Goal: Information Seeking & Learning: Learn about a topic

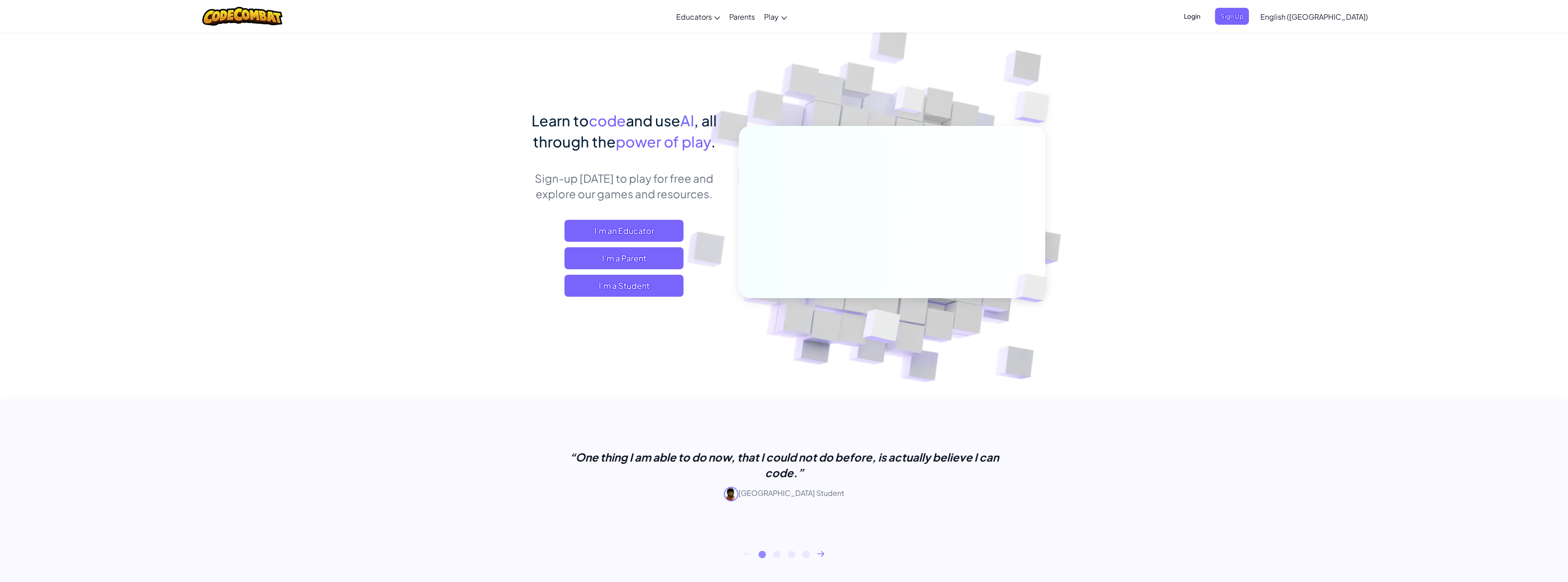
click at [634, 302] on div "Learn to code and use AI , all through the power of play . Sign-up [DATE] to pl…" at bounding box center [624, 212] width 201 height 205
click at [635, 296] on span "I'm a Student" at bounding box center [624, 286] width 119 height 22
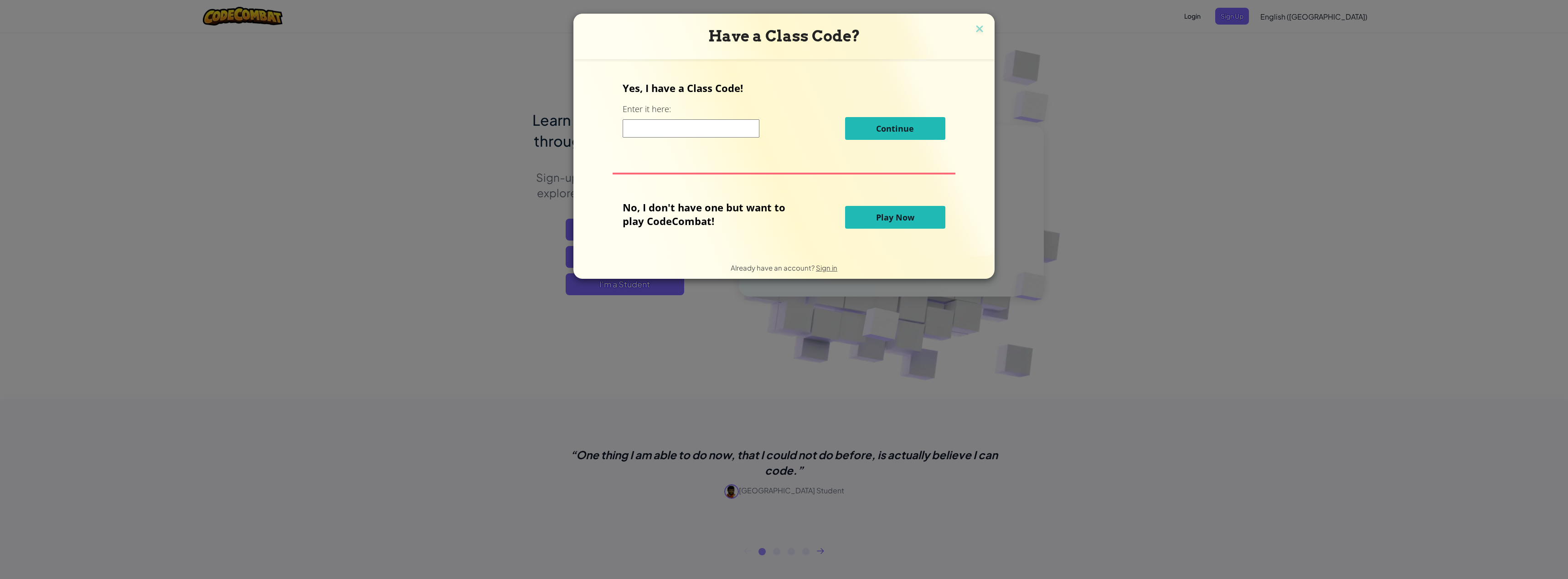
click at [873, 215] on button "Play Now" at bounding box center [895, 217] width 100 height 23
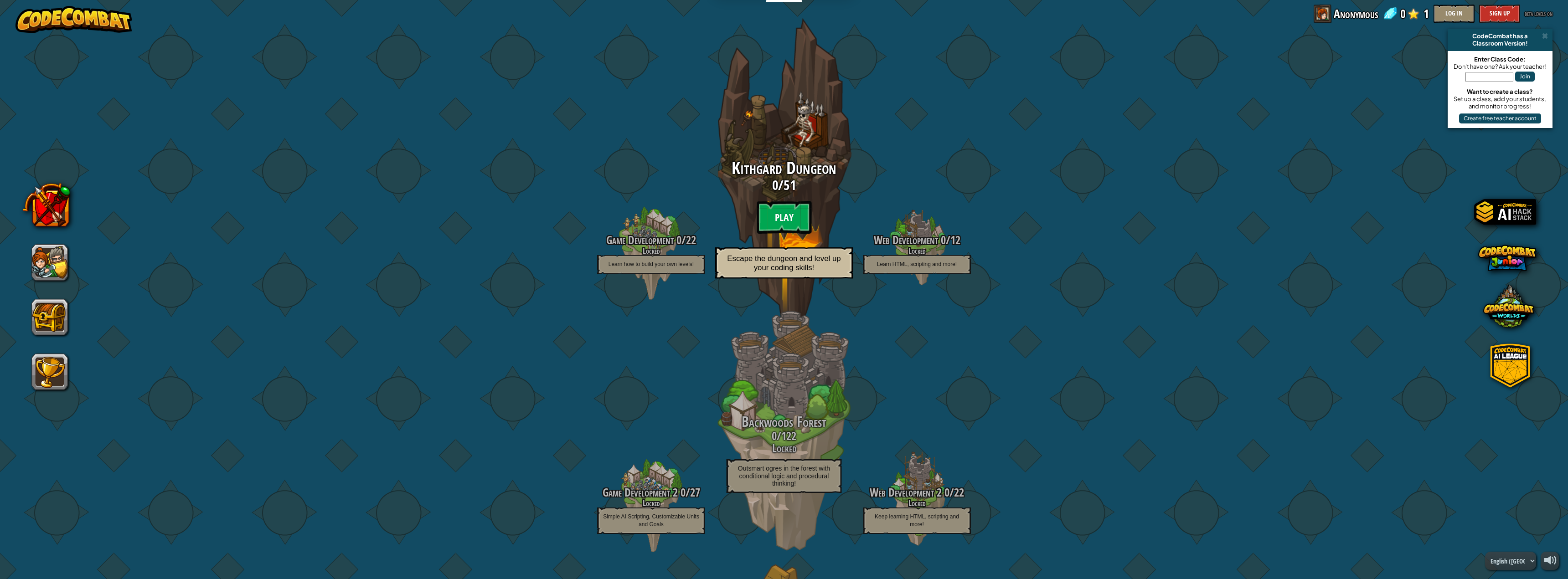
click at [793, 220] on btn "Play" at bounding box center [784, 217] width 55 height 33
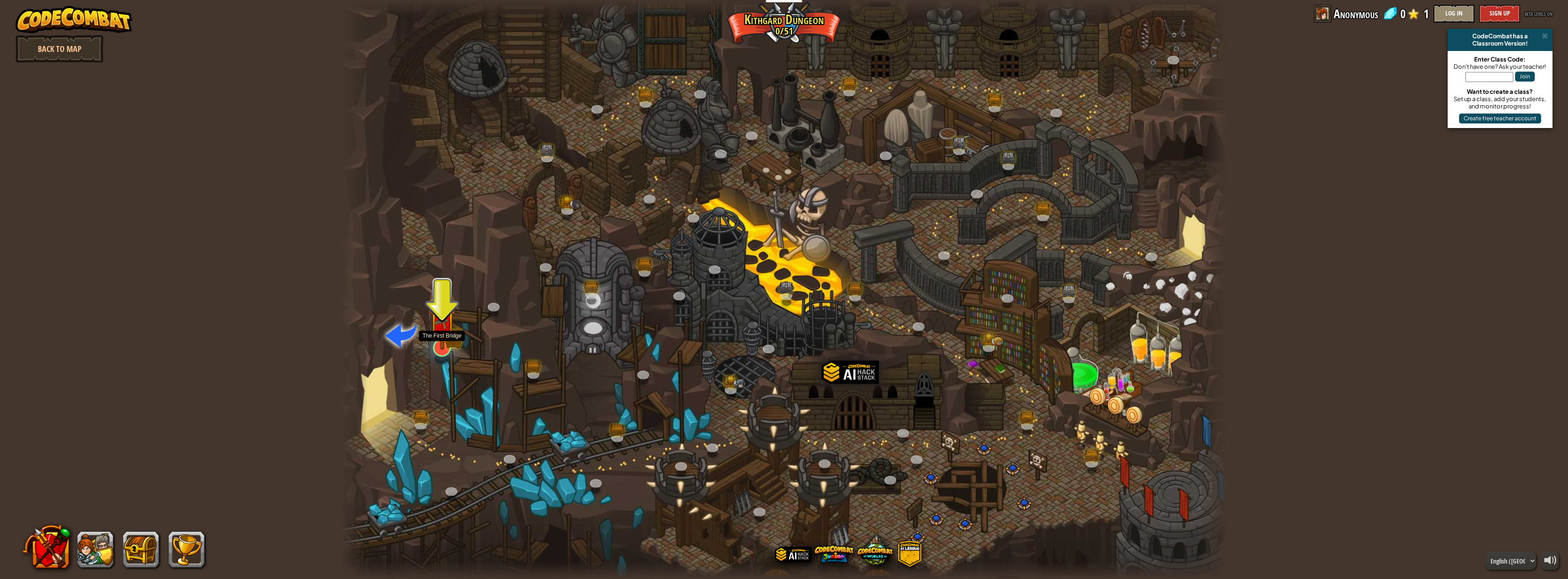
click at [444, 344] on img at bounding box center [442, 322] width 25 height 56
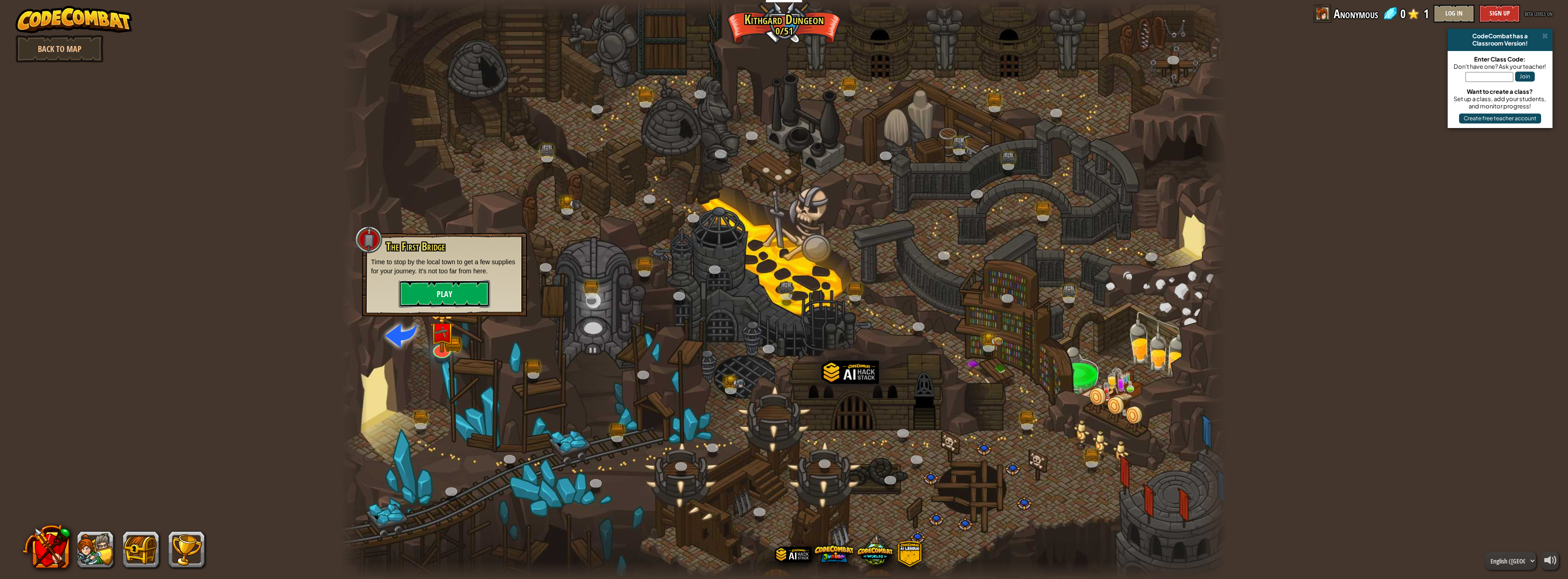
click at [449, 299] on button "Play" at bounding box center [444, 293] width 92 height 27
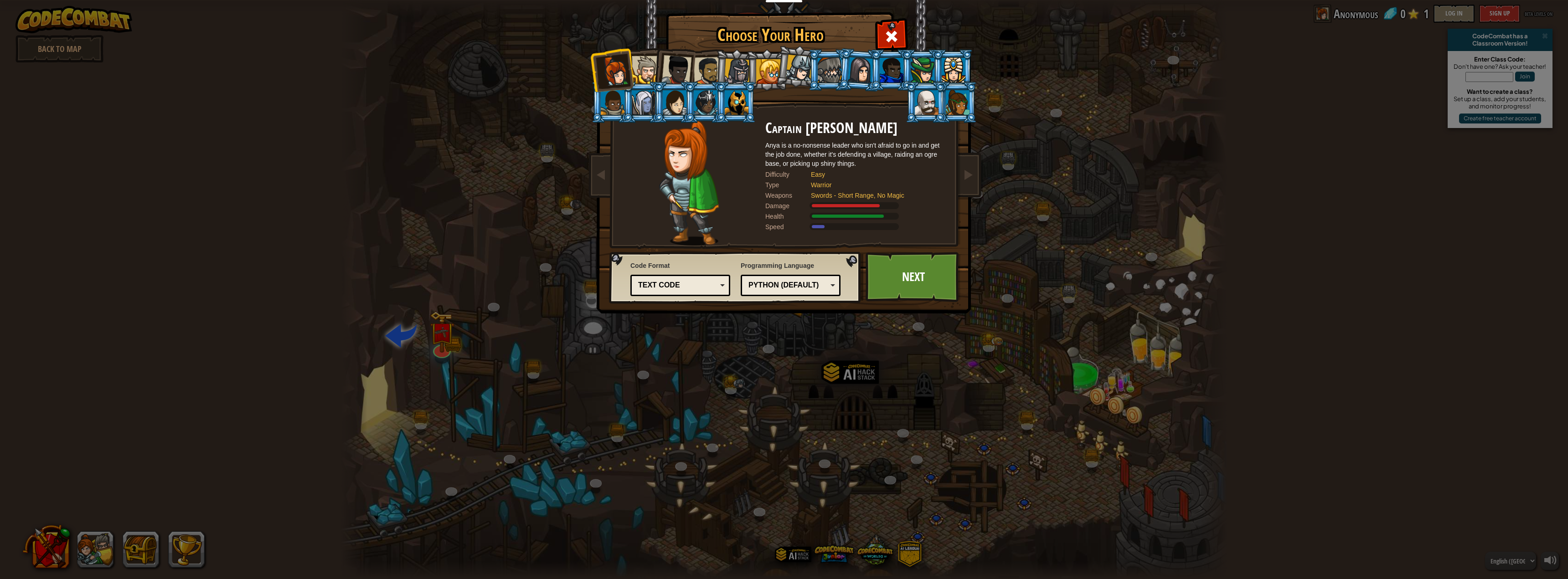
click at [642, 76] on div at bounding box center [646, 70] width 28 height 28
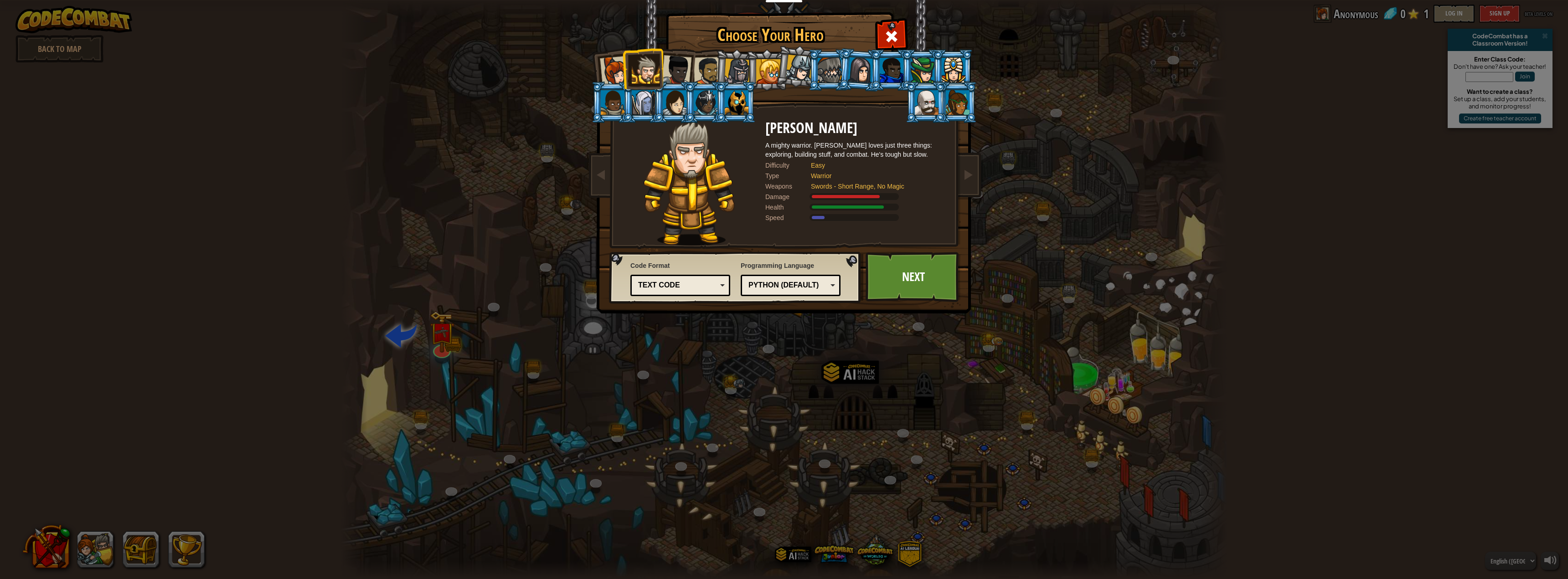
click at [697, 80] on div at bounding box center [708, 71] width 28 height 28
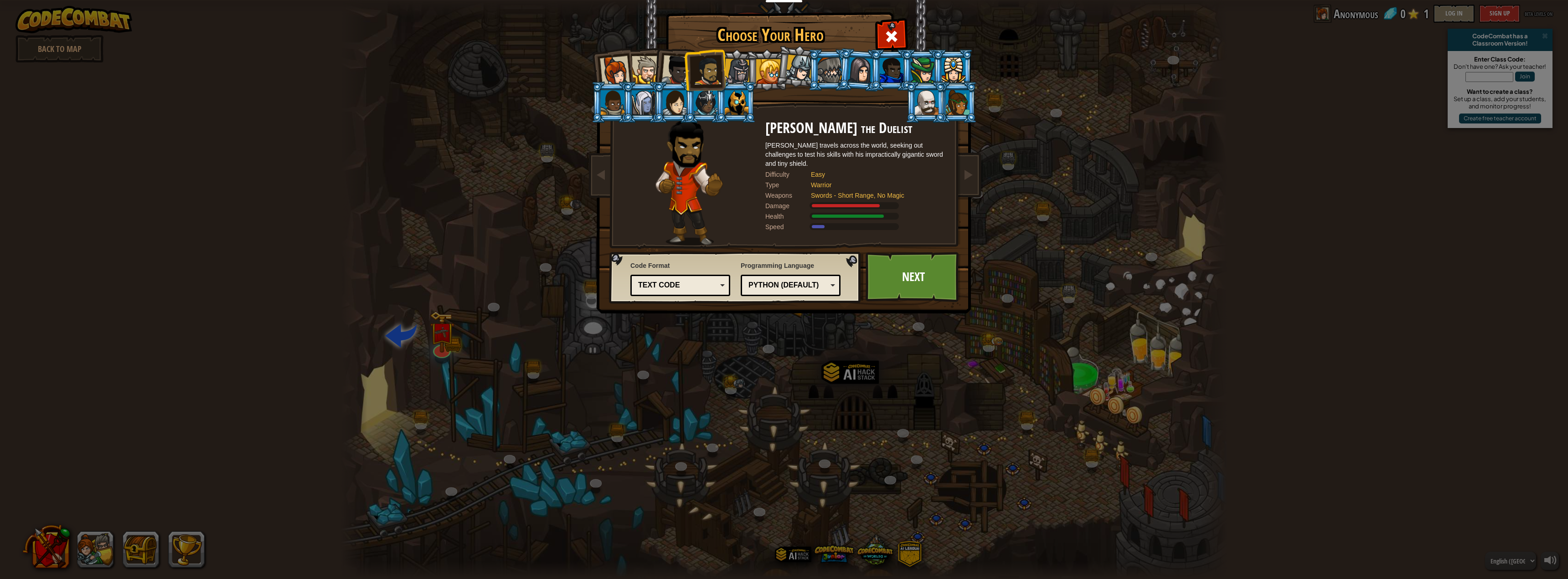
click at [746, 70] on div at bounding box center [737, 72] width 26 height 26
click at [770, 74] on div at bounding box center [769, 72] width 24 height 24
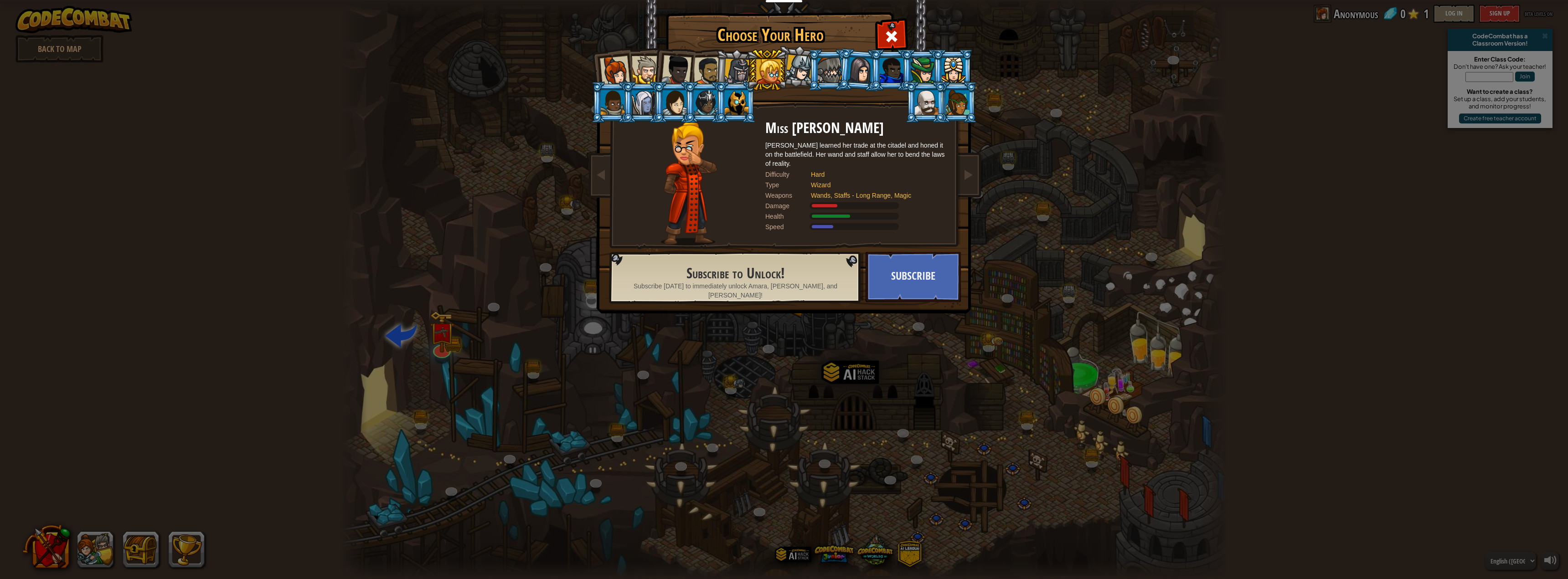
click at [620, 60] on div at bounding box center [615, 71] width 30 height 30
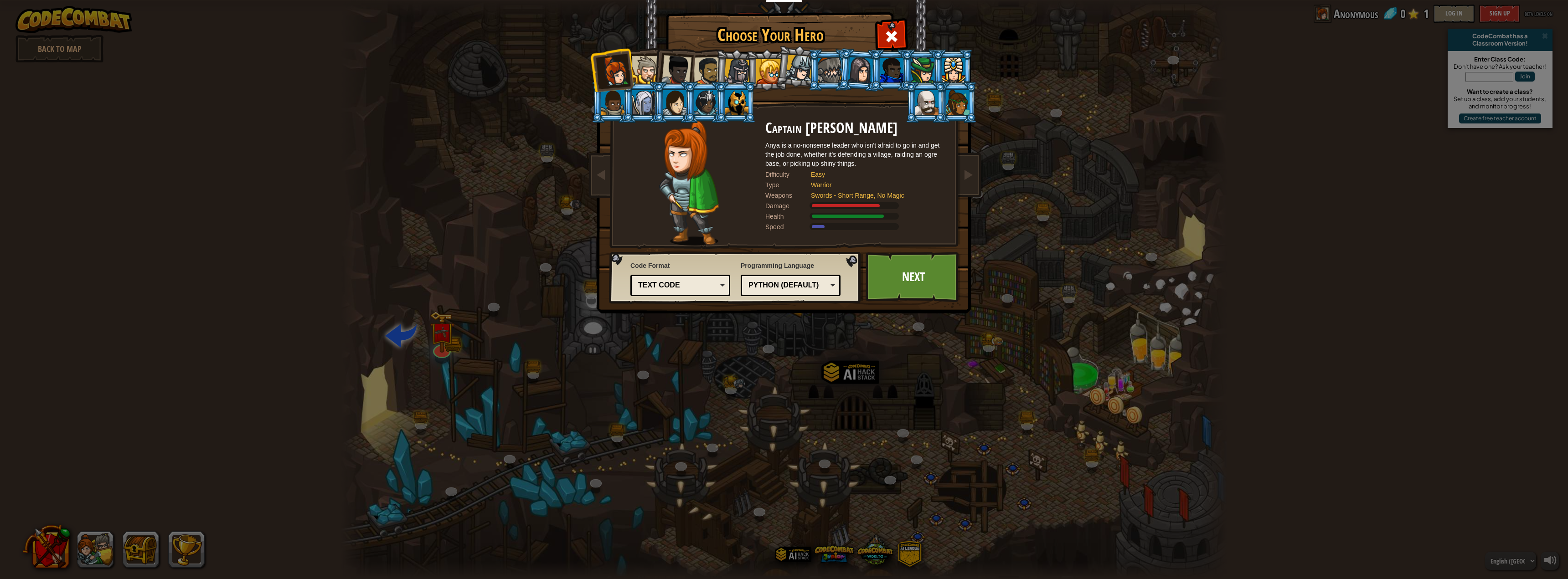
click at [638, 64] on div at bounding box center [646, 70] width 28 height 28
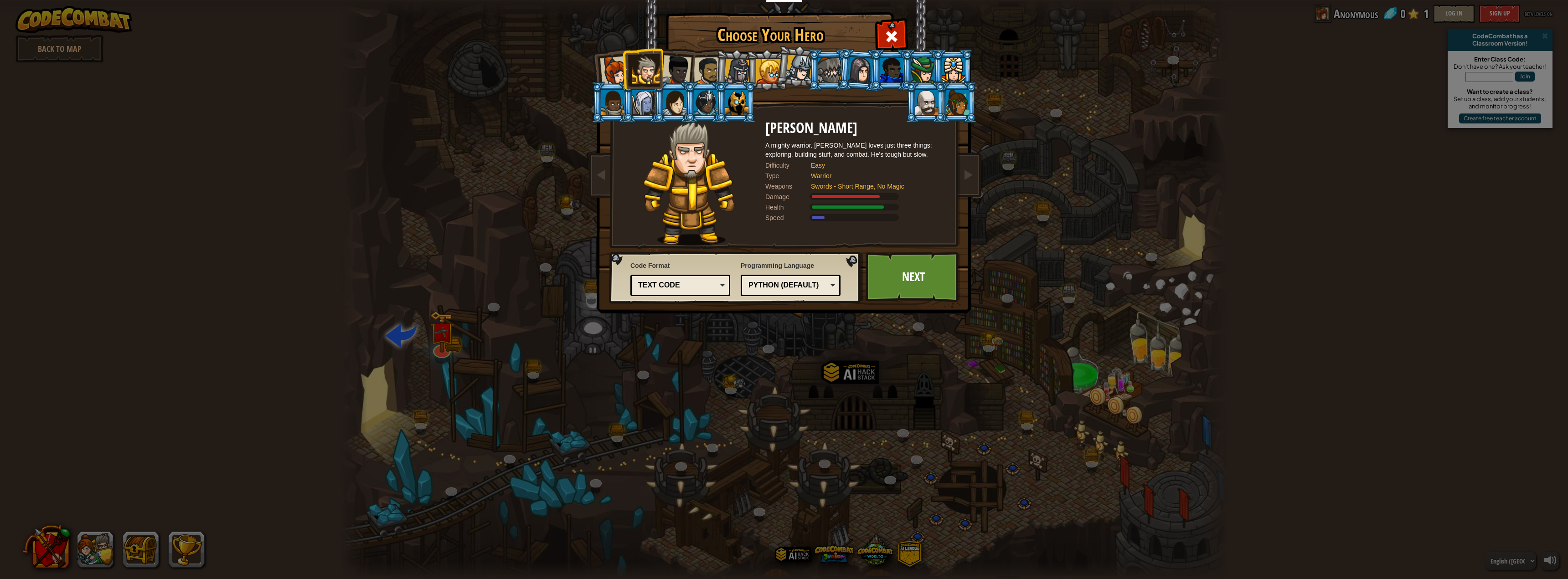
click at [654, 65] on div at bounding box center [646, 70] width 28 height 28
click at [617, 80] on div at bounding box center [615, 71] width 30 height 30
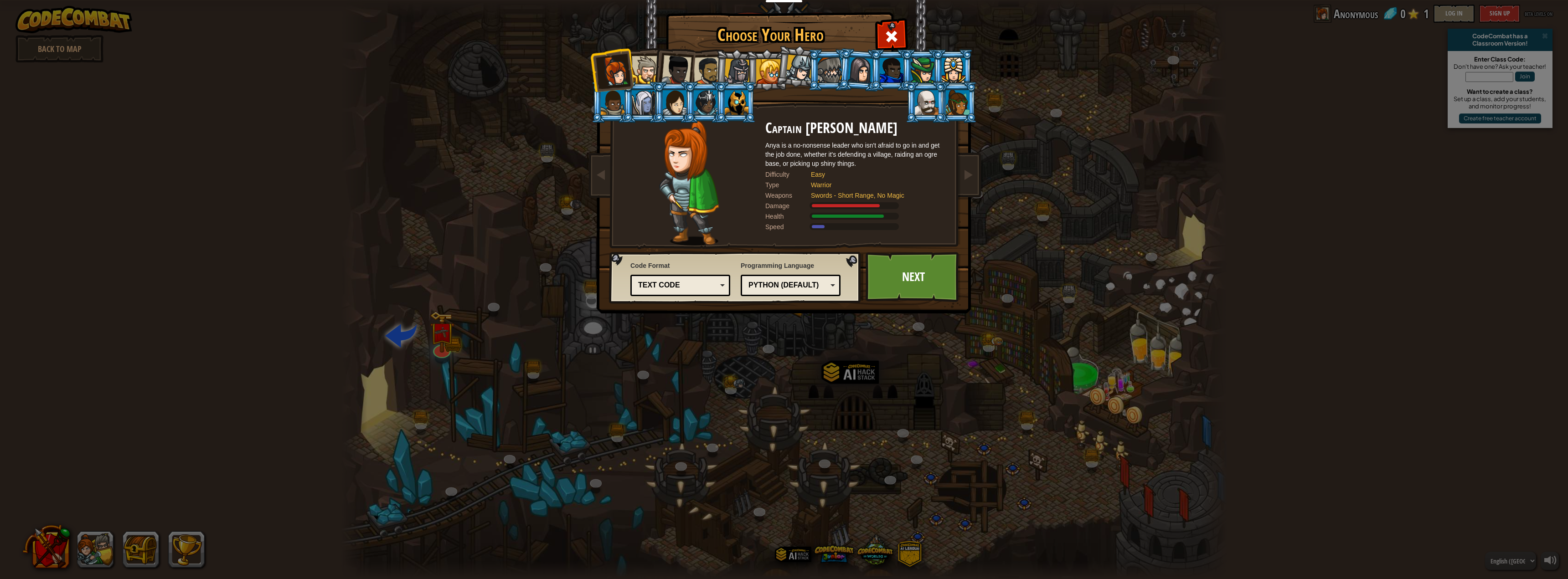
click at [801, 289] on div "Python (Default)" at bounding box center [788, 285] width 79 height 10
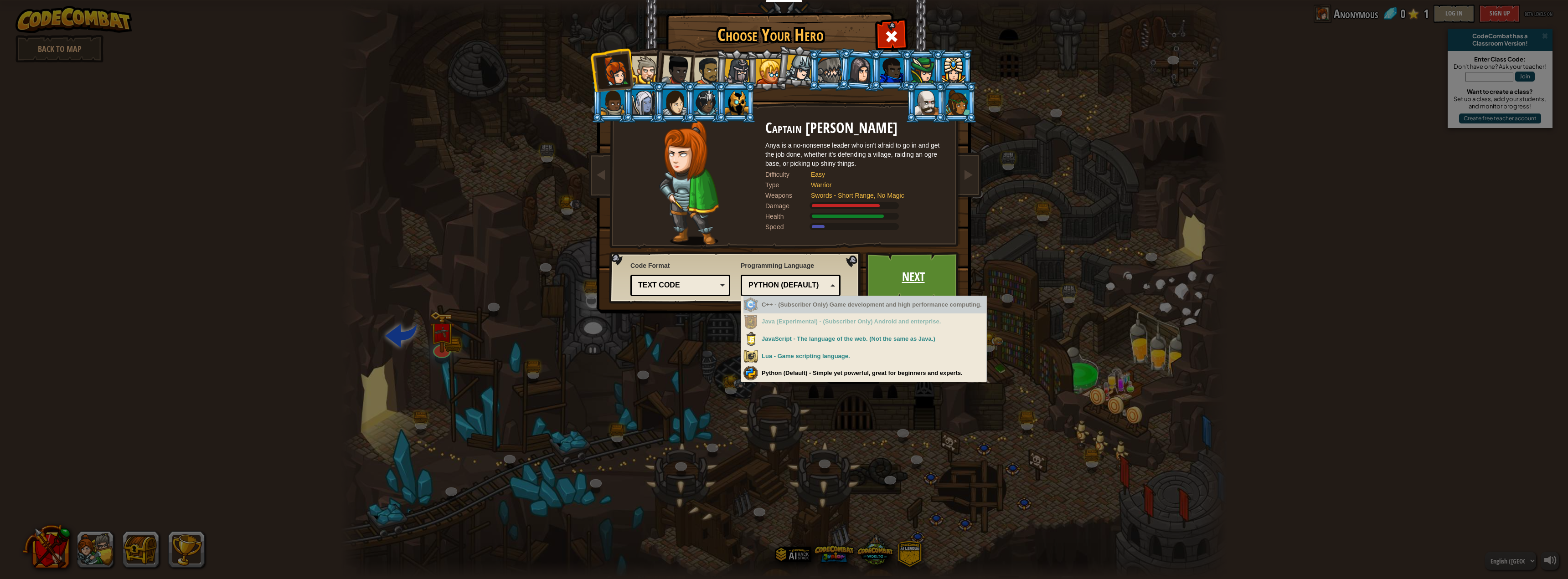
click at [893, 262] on link "Next" at bounding box center [913, 276] width 95 height 50
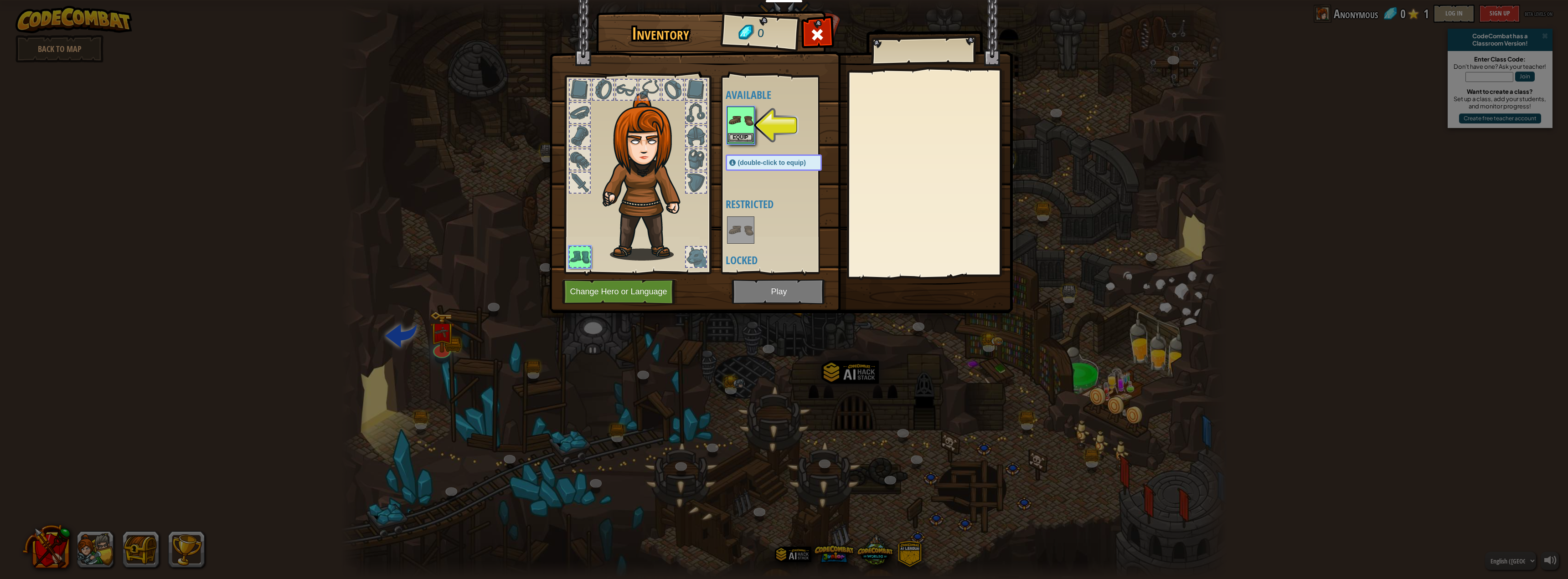
click at [729, 122] on img at bounding box center [740, 119] width 25 height 25
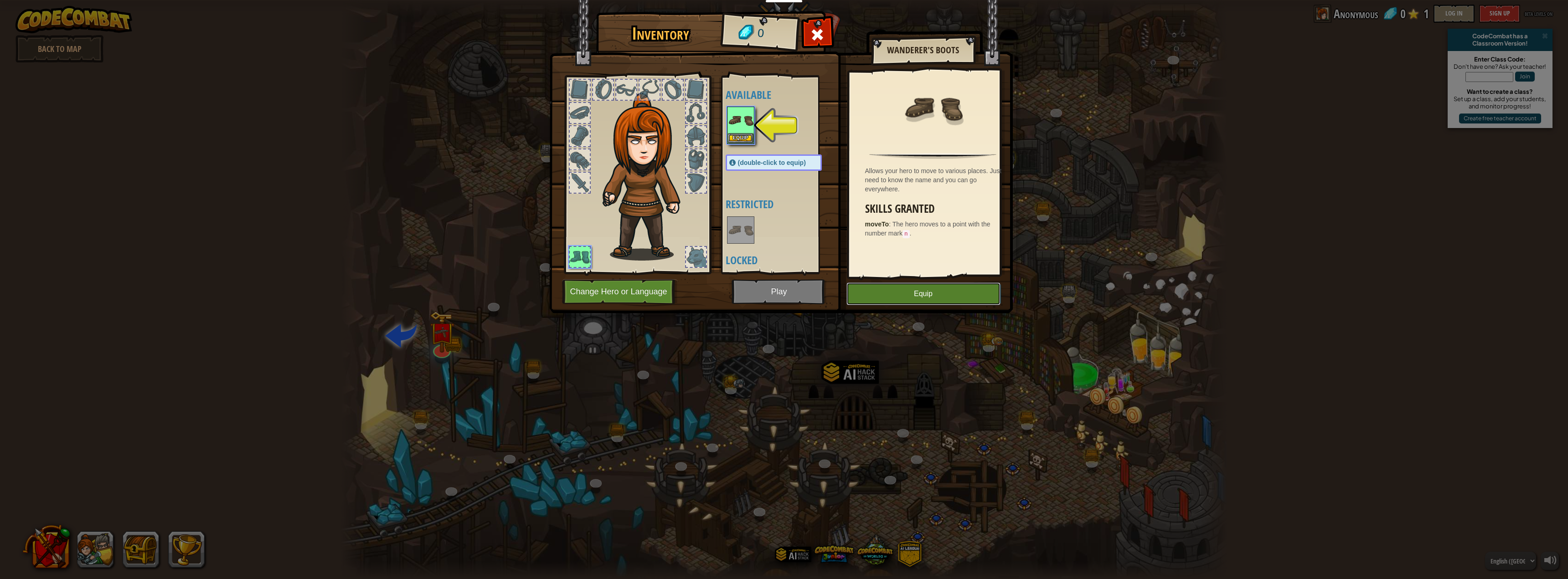
click at [893, 296] on button "Equip" at bounding box center [923, 294] width 154 height 23
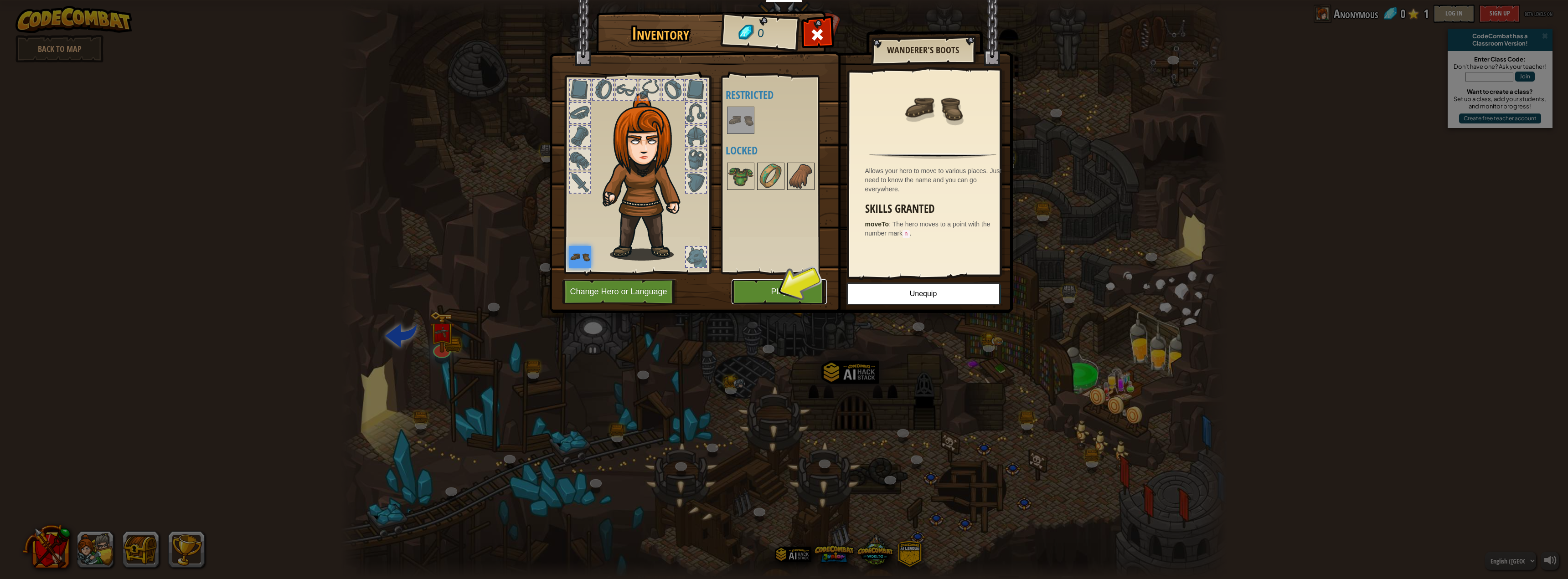
click at [791, 296] on button "Play" at bounding box center [779, 291] width 95 height 25
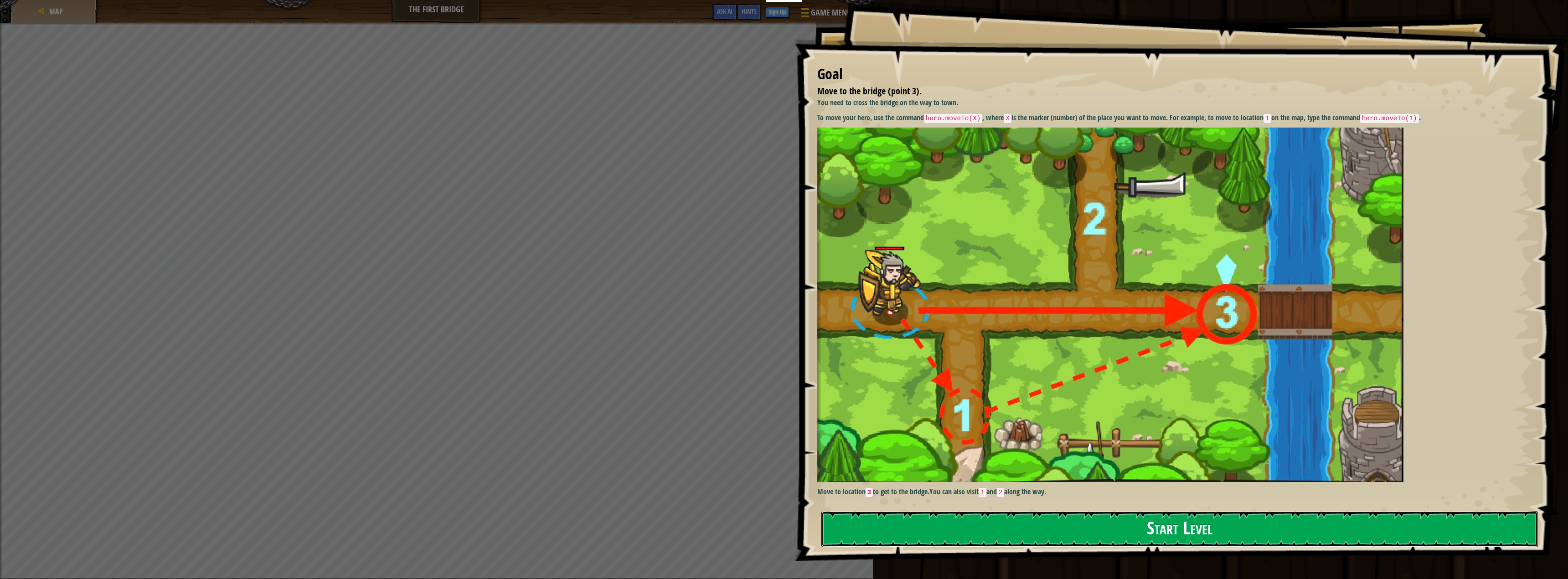
click at [949, 528] on button "Start Level" at bounding box center [1181, 528] width 717 height 36
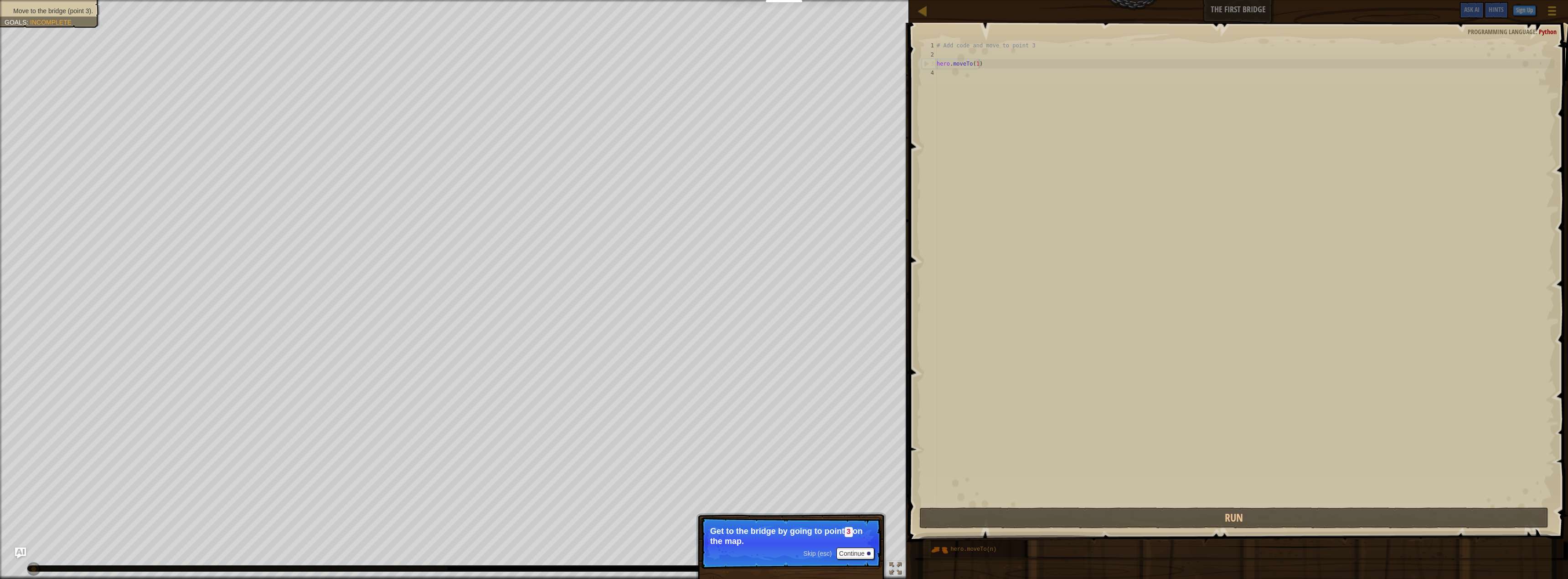
click at [984, 61] on div "# Add code and move to point 3 hero . moveTo ( 1 )" at bounding box center [1245, 283] width 620 height 483
type textarea "hero.moveTo(1)"
